Goal: Information Seeking & Learning: Learn about a topic

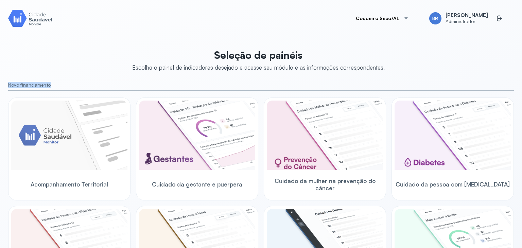
drag, startPoint x: 4, startPoint y: 84, endPoint x: 56, endPoint y: 85, distance: 51.6
click at [56, 85] on div "Coqueiro Seco/AL BR Bruno Rusciolelli Administrador Seleção de painéis Escolha …" at bounding box center [261, 132] width 522 height 264
click at [52, 83] on small "Novo financiamento" at bounding box center [260, 85] width 505 height 6
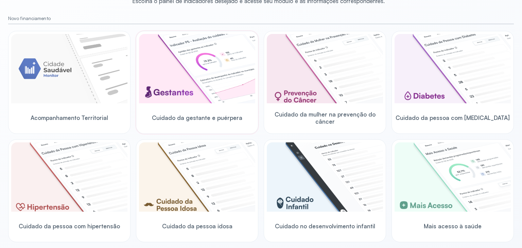
scroll to position [67, 0]
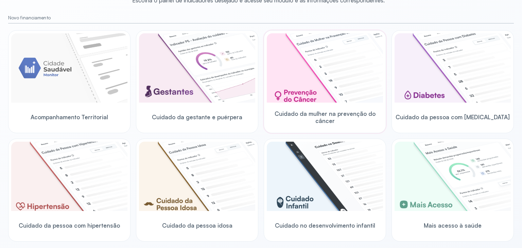
click at [337, 83] on img at bounding box center [325, 67] width 116 height 69
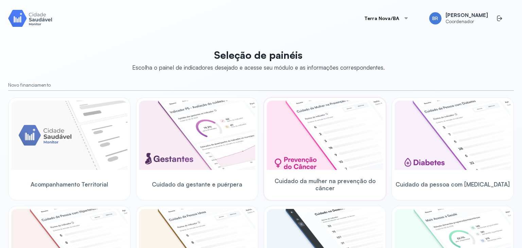
click at [340, 136] on img at bounding box center [325, 135] width 116 height 69
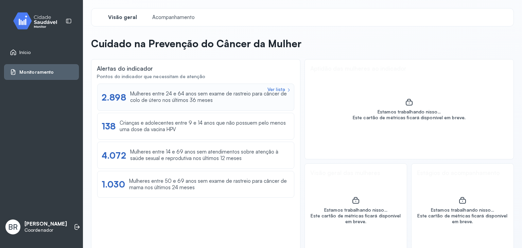
click at [155, 95] on div "Mulheres entre 24 e 64 anos sem exame de rastreio para câncer de colo de útero …" at bounding box center [210, 97] width 160 height 13
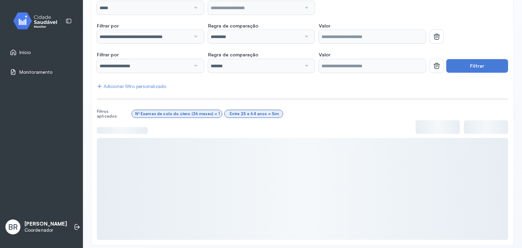
scroll to position [95, 0]
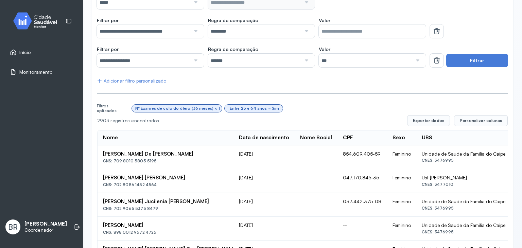
drag, startPoint x: 159, startPoint y: 162, endPoint x: 113, endPoint y: 162, distance: 46.5
click at [113, 162] on div "CNS: 709 8010 5805 5195" at bounding box center [165, 161] width 125 height 5
copy div "709 8010 5805 5195"
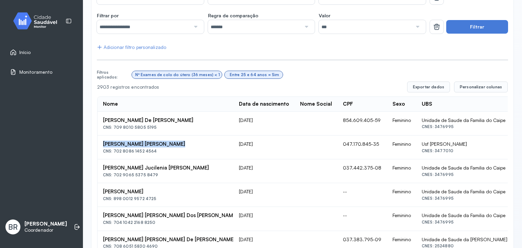
scroll to position [129, 0]
drag, startPoint x: 169, startPoint y: 146, endPoint x: 363, endPoint y: 134, distance: 194.3
click at [99, 141] on td "Priscila De Carvalho Araujo CNS: 702 8086 1452 4564" at bounding box center [165, 147] width 136 height 24
copy div "Priscila De Carvalho Araujo"
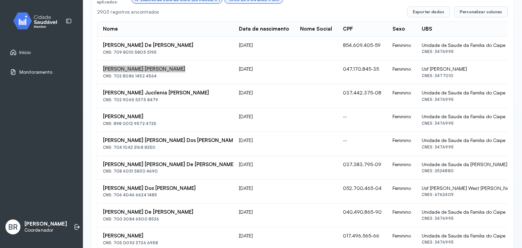
scroll to position [204, 0]
drag, startPoint x: 292, startPoint y: 69, endPoint x: 327, endPoint y: 72, distance: 35.1
click at [337, 72] on td "047.170.845-35" at bounding box center [362, 72] width 50 height 24
copy td "047.170.845-35"
click at [294, 65] on td at bounding box center [315, 72] width 43 height 24
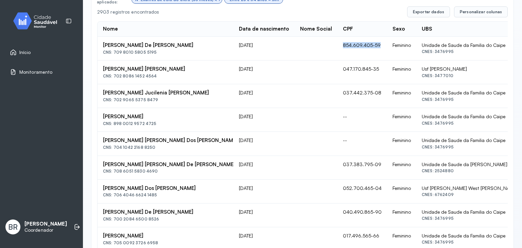
drag, startPoint x: 286, startPoint y: 45, endPoint x: 417, endPoint y: 59, distance: 131.8
click at [337, 43] on td "854.609.405-59" at bounding box center [362, 49] width 50 height 24
copy td "854.609.405-59"
drag, startPoint x: 163, startPoint y: 44, endPoint x: 103, endPoint y: 42, distance: 60.1
click at [103, 42] on div "Adriana Ribeiro De Jesus" at bounding box center [165, 45] width 125 height 6
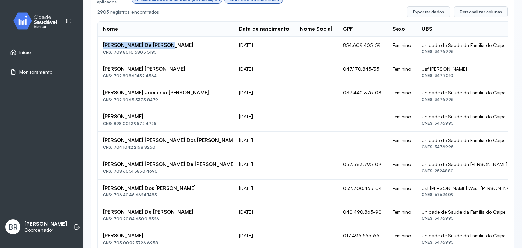
copy div "Adriana Ribeiro De Jesus"
drag, startPoint x: 399, startPoint y: 178, endPoint x: 375, endPoint y: 162, distance: 28.8
click at [416, 171] on td "Unidade de Saude da Familia Jose Antonio de Carvalho Correia CNES: 2524880" at bounding box center [484, 168] width 136 height 24
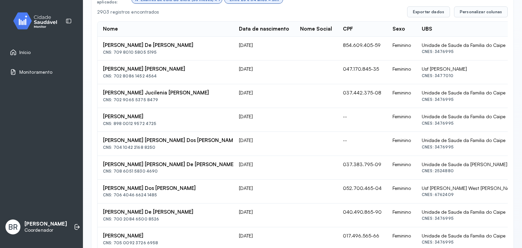
click at [422, 142] on div "Unidade de Saude da Familia do Caipe" at bounding box center [484, 140] width 125 height 6
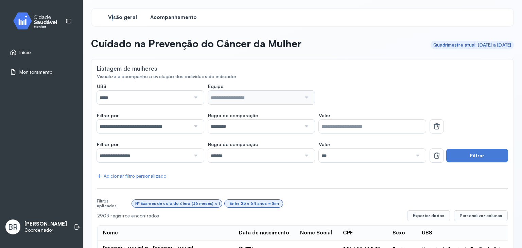
click at [113, 15] on span "Visão geral" at bounding box center [122, 17] width 29 height 6
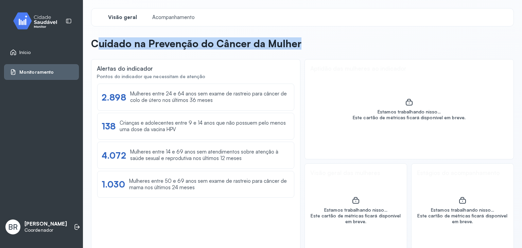
drag, startPoint x: 96, startPoint y: 45, endPoint x: 301, endPoint y: 49, distance: 205.5
click at [301, 49] on header "Cuidado na Prevenção do Câncer da Mulher" at bounding box center [302, 44] width 423 height 15
click at [168, 38] on p "Cuidado na Prevenção do Câncer da Mulher" at bounding box center [196, 43] width 210 height 12
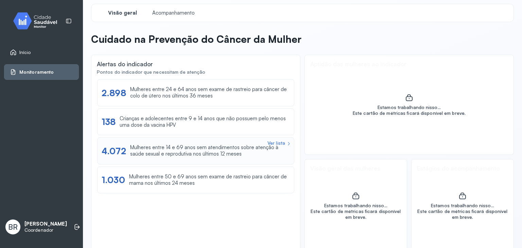
scroll to position [18, 0]
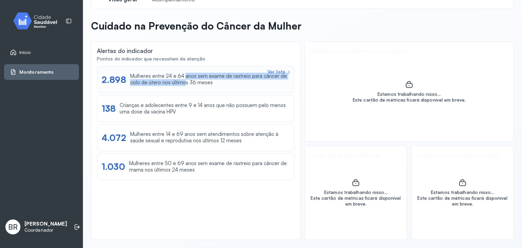
click at [185, 79] on div "Mulheres entre 24 e 64 anos sem exame de rastreio para câncer de colo de útero …" at bounding box center [210, 79] width 160 height 13
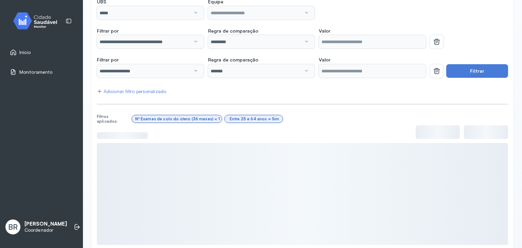
scroll to position [85, 0]
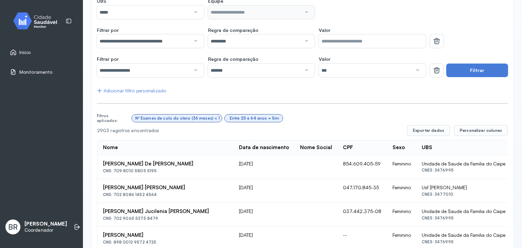
drag, startPoint x: 154, startPoint y: 169, endPoint x: 114, endPoint y: 172, distance: 39.5
click at [114, 172] on div "CNS: 709 8010 5805 5195" at bounding box center [165, 170] width 125 height 5
click at [67, 19] on icon at bounding box center [69, 21] width 6 height 6
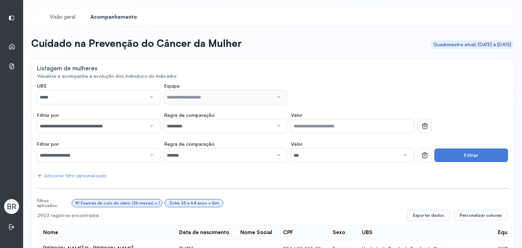
scroll to position [0, 0]
drag, startPoint x: 40, startPoint y: 68, endPoint x: 99, endPoint y: 76, distance: 59.3
click at [111, 74] on div "Visualize e acompanhe a evolução dos indivíduos do indicador" at bounding box center [272, 77] width 471 height 6
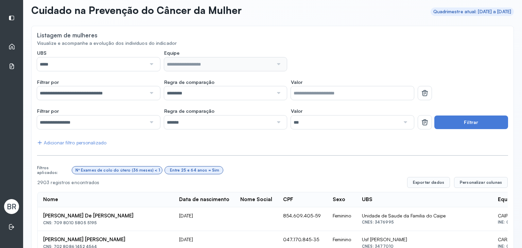
scroll to position [34, 0]
click at [99, 62] on input "*****" at bounding box center [91, 64] width 109 height 14
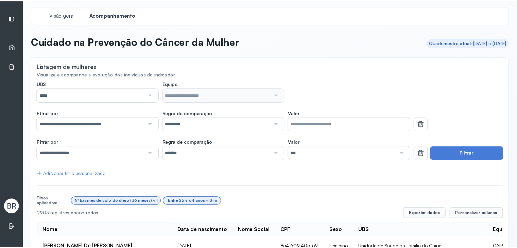
scroll to position [0, 0]
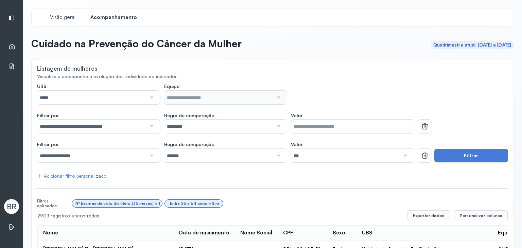
click at [207, 51] on div "Cuidado na Prevenção do Câncer da Mulher" at bounding box center [136, 44] width 210 height 15
click at [6, 53] on div "Início" at bounding box center [11, 47] width 15 height 16
click at [10, 47] on icon at bounding box center [11, 46] width 7 height 7
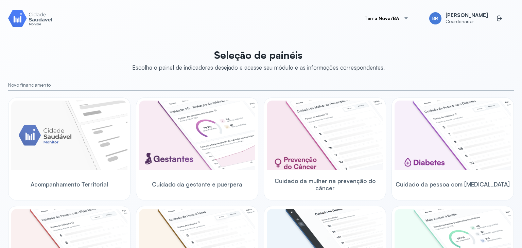
click at [397, 12] on button "Terra Nova/BA" at bounding box center [386, 19] width 61 height 14
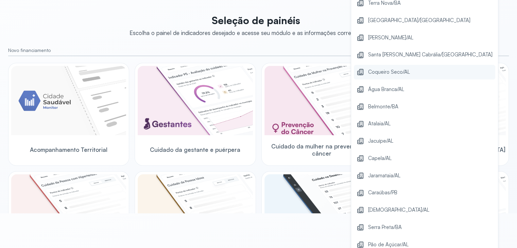
scroll to position [34, 0]
click at [396, 72] on span "Coqueiro Seco/AL" at bounding box center [389, 72] width 42 height 9
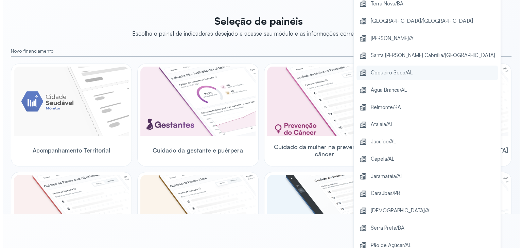
scroll to position [0, 0]
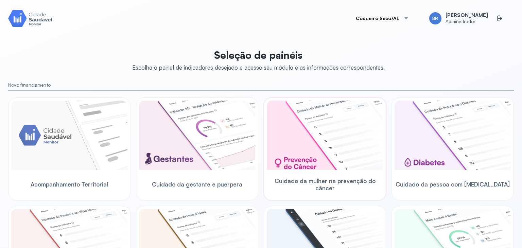
click at [321, 146] on img at bounding box center [325, 135] width 116 height 69
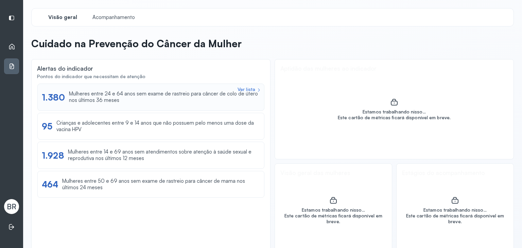
click at [115, 96] on div "Mulheres entre 24 e 64 anos sem exame de rastreio para câncer de colo de útero …" at bounding box center [164, 97] width 191 height 13
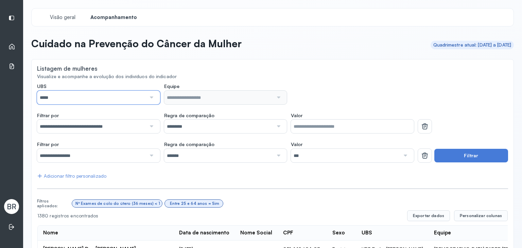
click at [135, 97] on input "*****" at bounding box center [91, 98] width 109 height 14
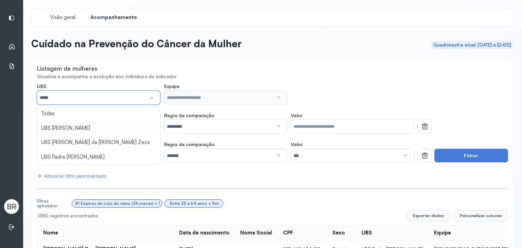
type input "*****"
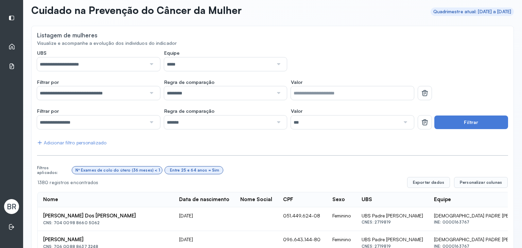
scroll to position [34, 0]
click at [421, 91] on icon at bounding box center [425, 93] width 8 height 8
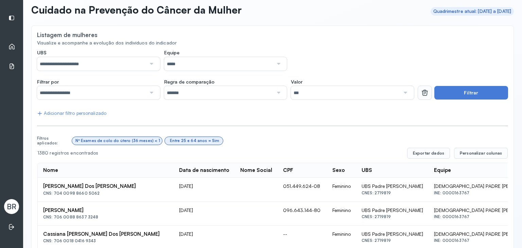
click at [418, 96] on button at bounding box center [425, 93] width 14 height 14
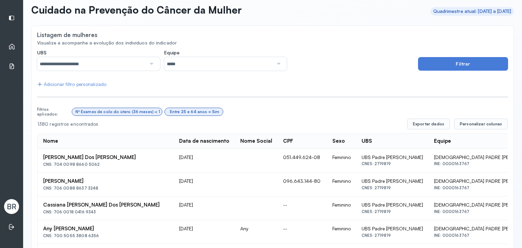
click at [197, 62] on input "*****" at bounding box center [218, 64] width 109 height 14
click at [70, 84] on div "Adicionar filtro personalizado" at bounding box center [71, 85] width 69 height 6
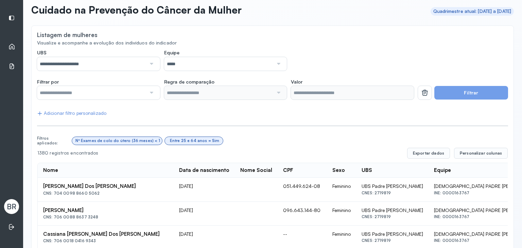
click at [99, 94] on input "text" at bounding box center [91, 93] width 109 height 14
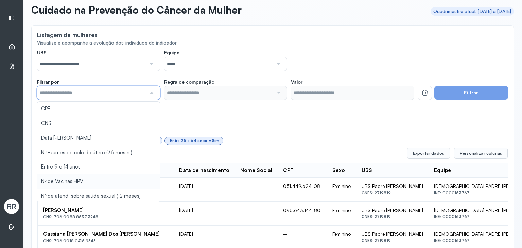
type input "*******"
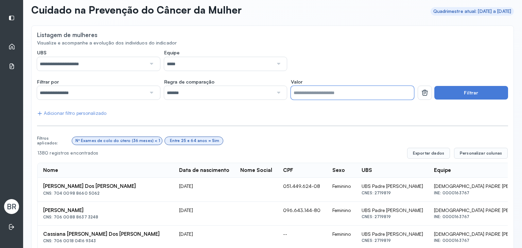
click at [311, 88] on input "*" at bounding box center [352, 93] width 123 height 14
click at [457, 96] on button "Filtrar" at bounding box center [471, 93] width 74 height 14
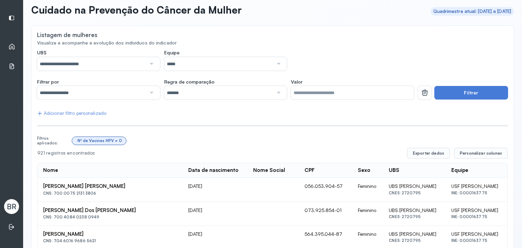
click at [49, 115] on div "Adicionar filtro personalizado" at bounding box center [71, 113] width 69 height 6
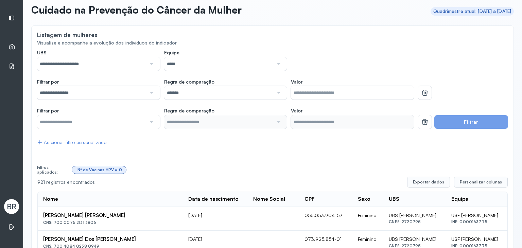
click at [65, 120] on input "text" at bounding box center [91, 122] width 109 height 14
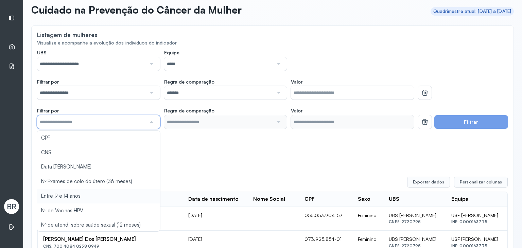
type input "*******"
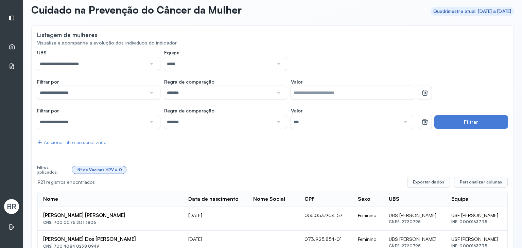
click at [471, 124] on button "Filtrar" at bounding box center [471, 122] width 74 height 14
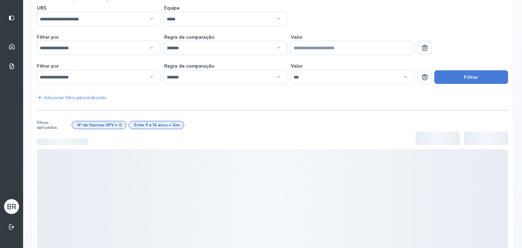
scroll to position [95, 0]
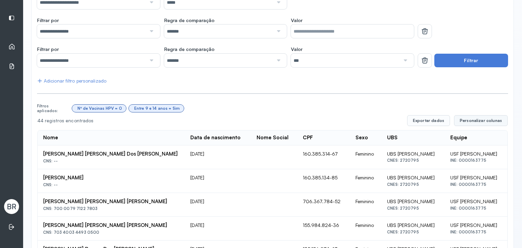
click at [485, 118] on span "Personalizar colunas" at bounding box center [481, 120] width 42 height 5
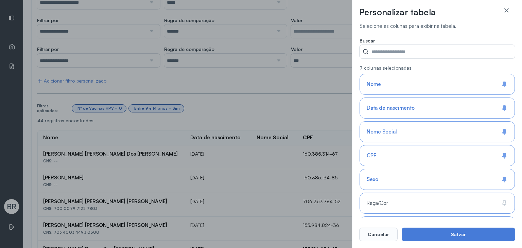
scroll to position [0, 0]
click at [379, 232] on button "Cancelar" at bounding box center [378, 235] width 38 height 14
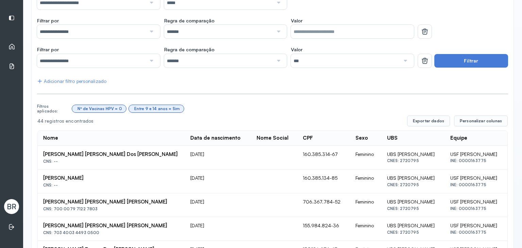
scroll to position [95, 0]
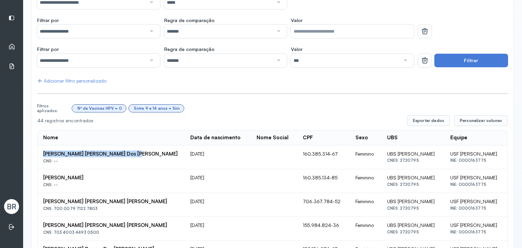
drag, startPoint x: 43, startPoint y: 152, endPoint x: 126, endPoint y: 153, distance: 82.9
click at [126, 153] on div "[PERSON_NAME] [PERSON_NAME] Dos [PERSON_NAME]" at bounding box center [111, 154] width 136 height 6
click at [87, 118] on div "44 registros encontrados" at bounding box center [219, 121] width 364 height 6
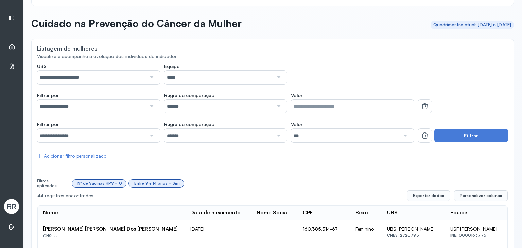
scroll to position [0, 0]
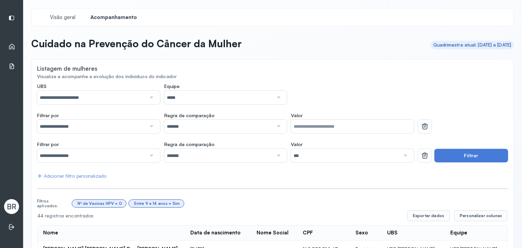
click at [11, 47] on icon at bounding box center [11, 46] width 7 height 7
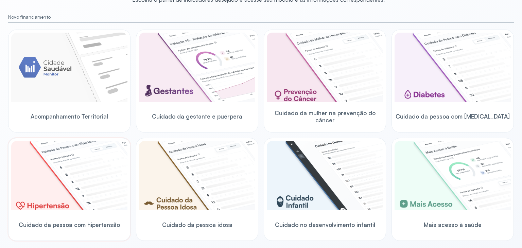
scroll to position [68, 0]
click at [467, 78] on img at bounding box center [452, 67] width 116 height 69
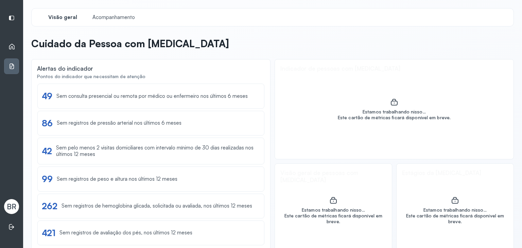
click at [114, 10] on div "Visão geral Acompanhamento" at bounding box center [272, 17] width 482 height 18
click at [110, 16] on span "Acompanhamento" at bounding box center [113, 17] width 47 height 6
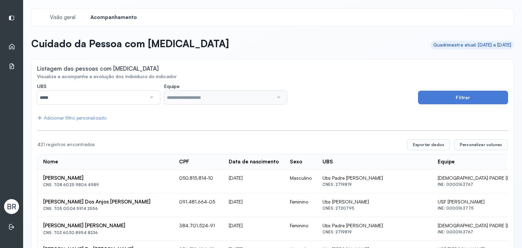
click at [149, 95] on div at bounding box center [151, 98] width 10 height 14
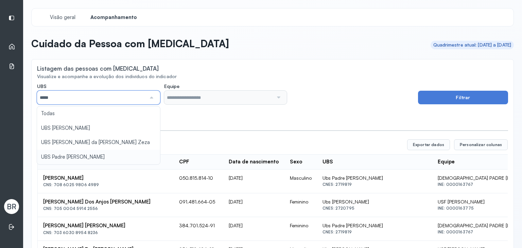
type input "*****"
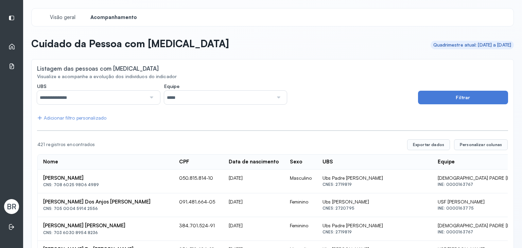
click at [427, 96] on button "Filtrar" at bounding box center [463, 98] width 90 height 14
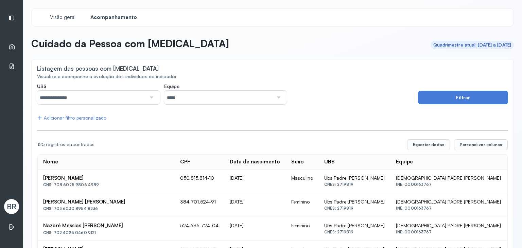
drag, startPoint x: 99, startPoint y: 185, endPoint x: 124, endPoint y: 187, distance: 24.5
click at [84, 185] on div "CNS: 708 6025 9806 4989" at bounding box center [106, 184] width 126 height 5
drag, startPoint x: 189, startPoint y: 178, endPoint x: 236, endPoint y: 167, distance: 48.3
click at [224, 174] on td "050.815.814-10" at bounding box center [200, 181] width 50 height 24
copy td "050.815.814-10"
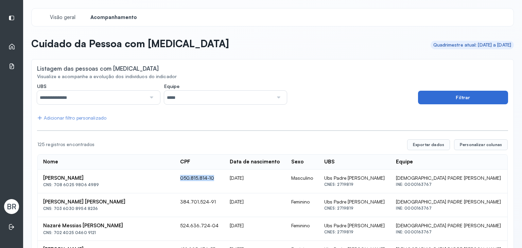
click at [459, 102] on button "Filtrar" at bounding box center [463, 98] width 90 height 14
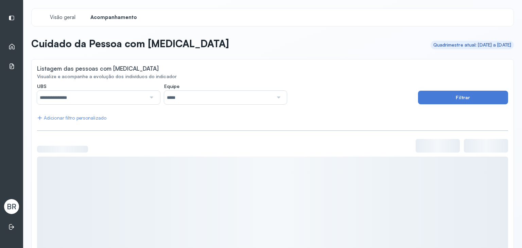
click at [79, 118] on div "Adicionar filtro personalizado" at bounding box center [71, 118] width 69 height 6
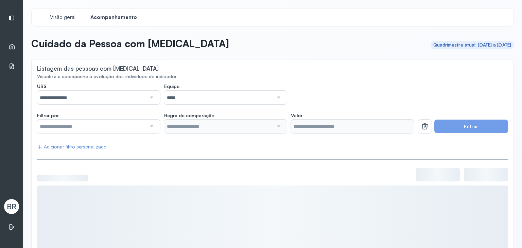
click at [96, 120] on input "text" at bounding box center [91, 127] width 109 height 14
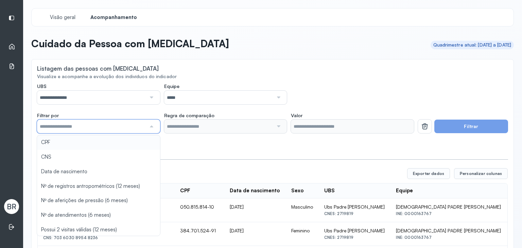
type input "*******"
drag, startPoint x: 95, startPoint y: 147, endPoint x: 103, endPoint y: 147, distance: 7.8
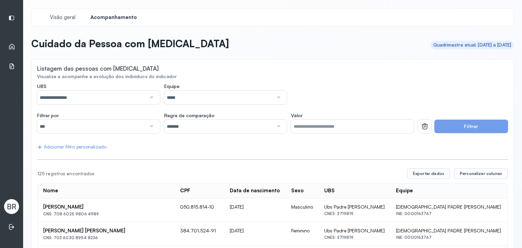
click at [329, 121] on input "Valor" at bounding box center [352, 127] width 123 height 14
paste input "**********"
click at [299, 125] on input "**********" at bounding box center [352, 127] width 123 height 14
click at [440, 132] on button "Filtrar" at bounding box center [471, 127] width 74 height 14
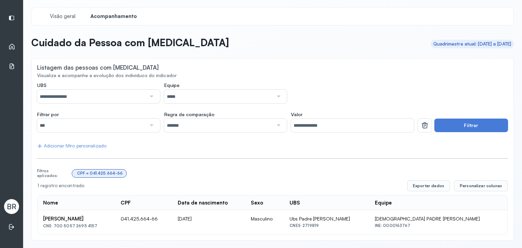
scroll to position [1, 0]
click at [130, 91] on input "**********" at bounding box center [91, 96] width 109 height 14
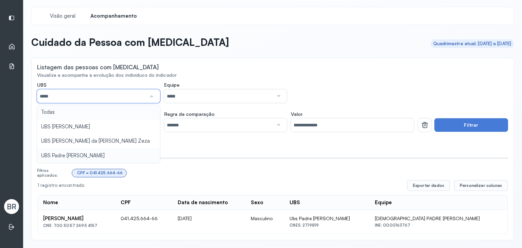
click at [127, 114] on div "**********" at bounding box center [272, 158] width 471 height 152
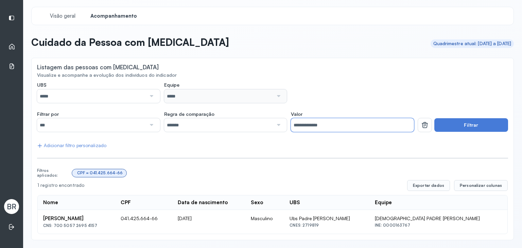
drag, startPoint x: 351, startPoint y: 126, endPoint x: 257, endPoint y: 115, distance: 94.8
click at [257, 114] on div "**********" at bounding box center [225, 121] width 377 height 21
click at [452, 122] on button "Filtrar" at bounding box center [471, 125] width 74 height 14
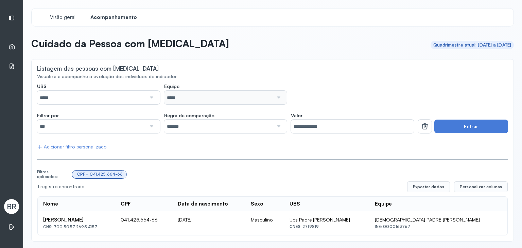
drag, startPoint x: 348, startPoint y: 218, endPoint x: 461, endPoint y: 227, distance: 113.7
click at [461, 227] on tr "[PERSON_NAME] CNS: 700 5057 2695 4157 041.425.664-66 [DATE] Masculino Ubs Padre…" at bounding box center [272, 222] width 469 height 23
click at [169, 193] on div "1 registro encontrado Exportar dados Personalizar colunas Nome CPF Data [PERSON…" at bounding box center [272, 208] width 470 height 54
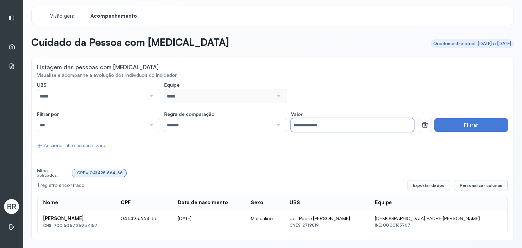
drag, startPoint x: 336, startPoint y: 127, endPoint x: 292, endPoint y: 125, distance: 43.2
click at [293, 124] on input "**********" at bounding box center [352, 125] width 123 height 14
type input "*"
click at [341, 126] on input "Valor" at bounding box center [352, 125] width 123 height 14
paste input "**********"
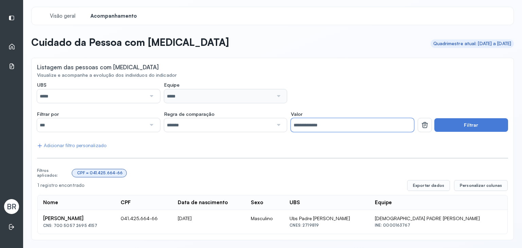
type input "**********"
click at [4, 47] on div "Início" at bounding box center [11, 47] width 15 height 16
click at [7, 47] on div "Início" at bounding box center [11, 47] width 15 height 16
click at [10, 47] on icon at bounding box center [11, 46] width 7 height 7
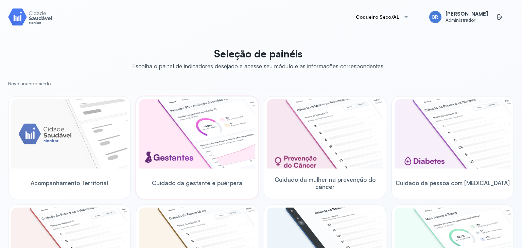
click at [195, 165] on img at bounding box center [197, 133] width 116 height 69
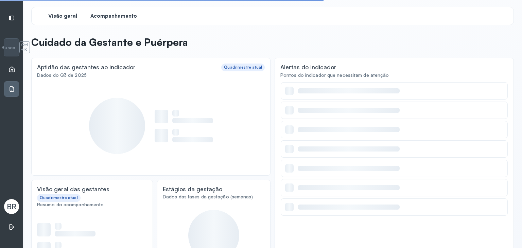
click at [111, 14] on span "Acompanhamento" at bounding box center [113, 16] width 47 height 6
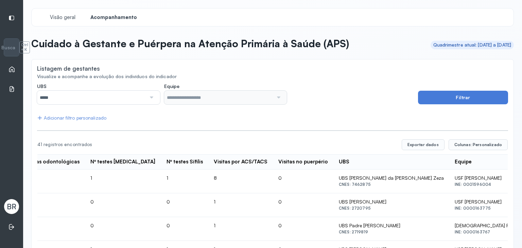
scroll to position [0, 857]
drag, startPoint x: 209, startPoint y: 198, endPoint x: 269, endPoint y: 197, distance: 59.8
click at [336, 197] on td "UBS [PERSON_NAME] CNES: 2720795" at bounding box center [394, 205] width 116 height 24
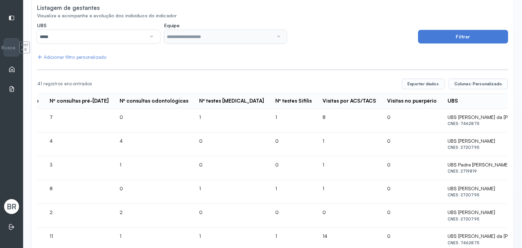
scroll to position [61, 0]
click at [6, 66] on div "Início" at bounding box center [11, 69] width 15 height 16
click at [16, 73] on div "Início" at bounding box center [11, 69] width 15 height 16
click at [6, 70] on div "Início" at bounding box center [11, 69] width 15 height 16
